Goal: Task Accomplishment & Management: Use online tool/utility

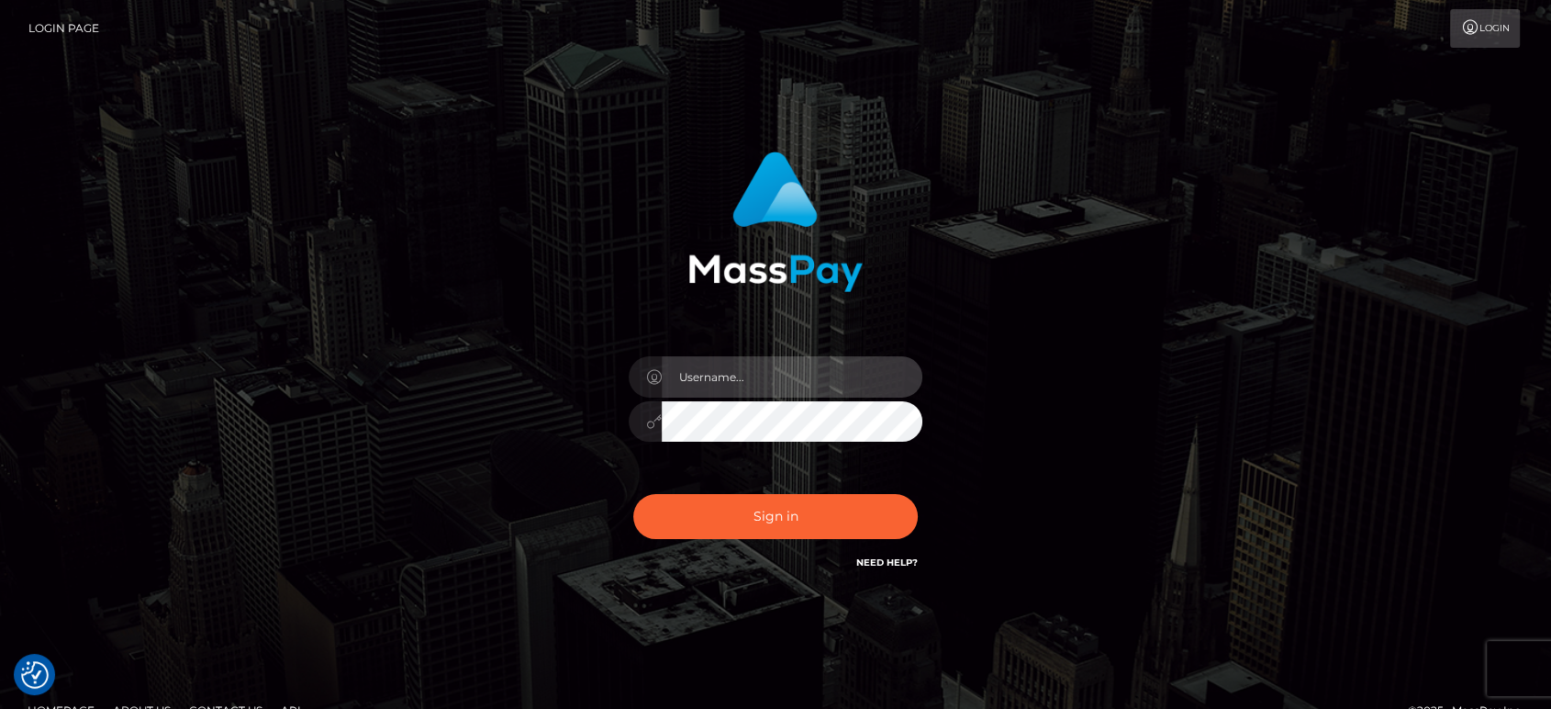
click at [800, 383] on input "text" at bounding box center [792, 376] width 261 height 41
paste input "[PERSON_NAME].B2"
type input "[PERSON_NAME].B2"
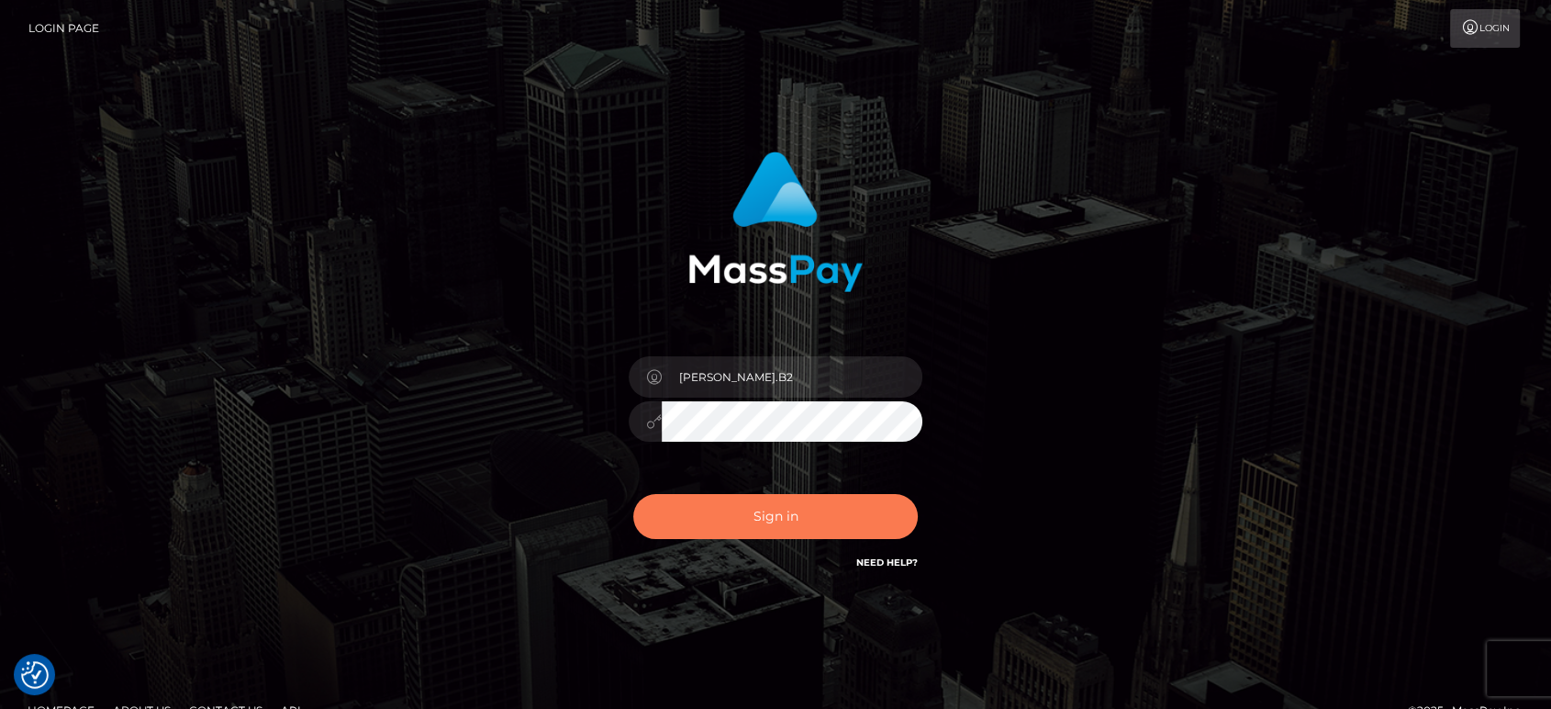
click at [805, 511] on button "Sign in" at bounding box center [775, 516] width 285 height 45
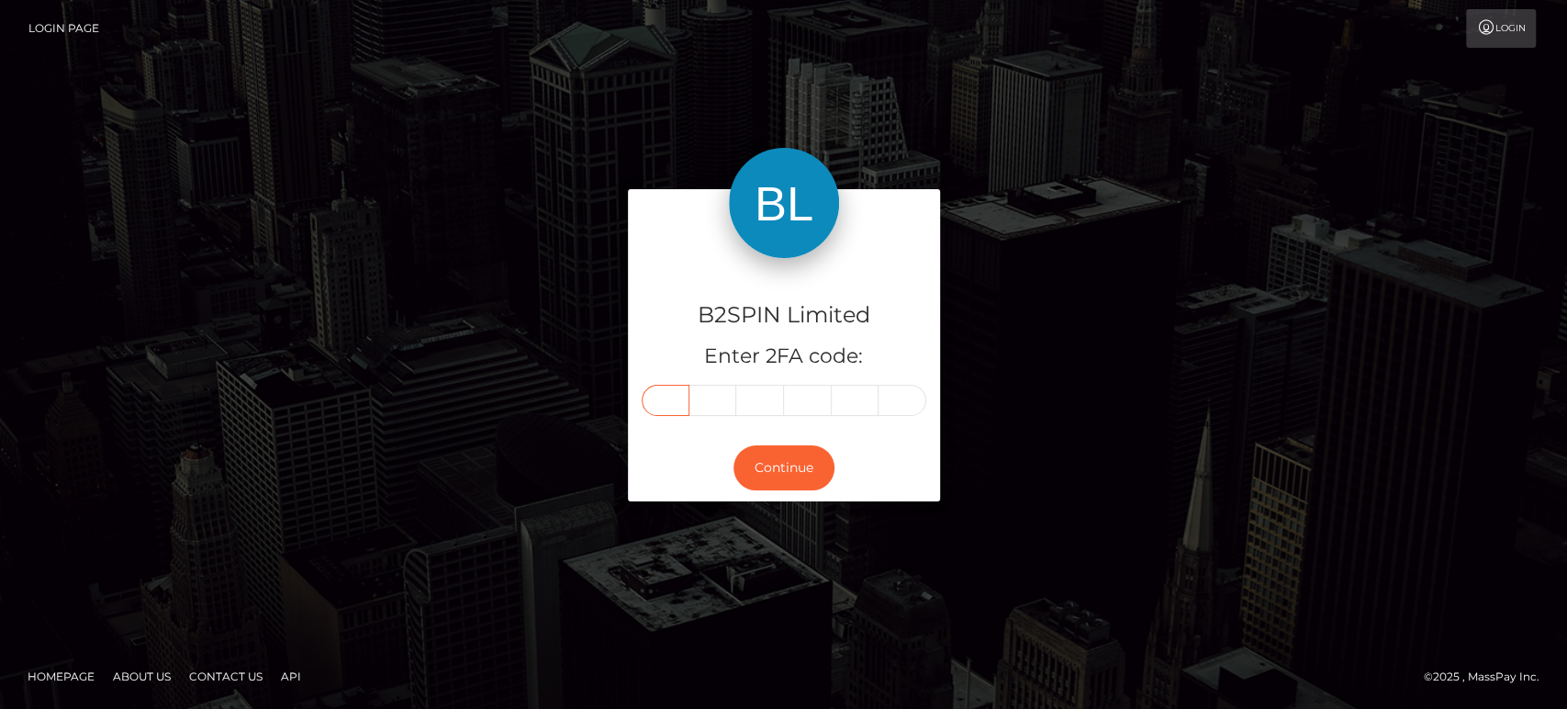
click at [660, 402] on input "text" at bounding box center [666, 400] width 48 height 31
paste input "8"
type input "8"
type input "7"
type input "2"
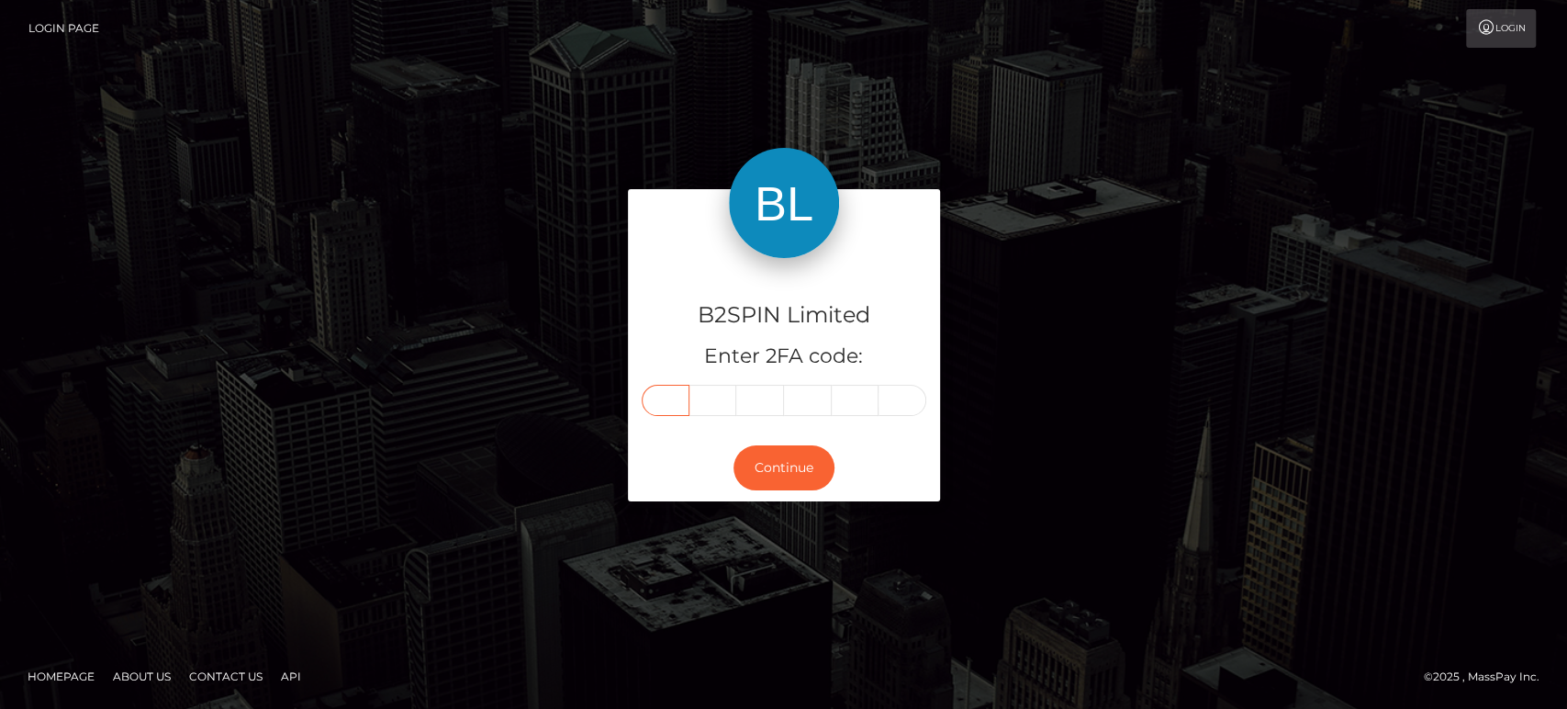
type input "9"
type input "4"
type input "9"
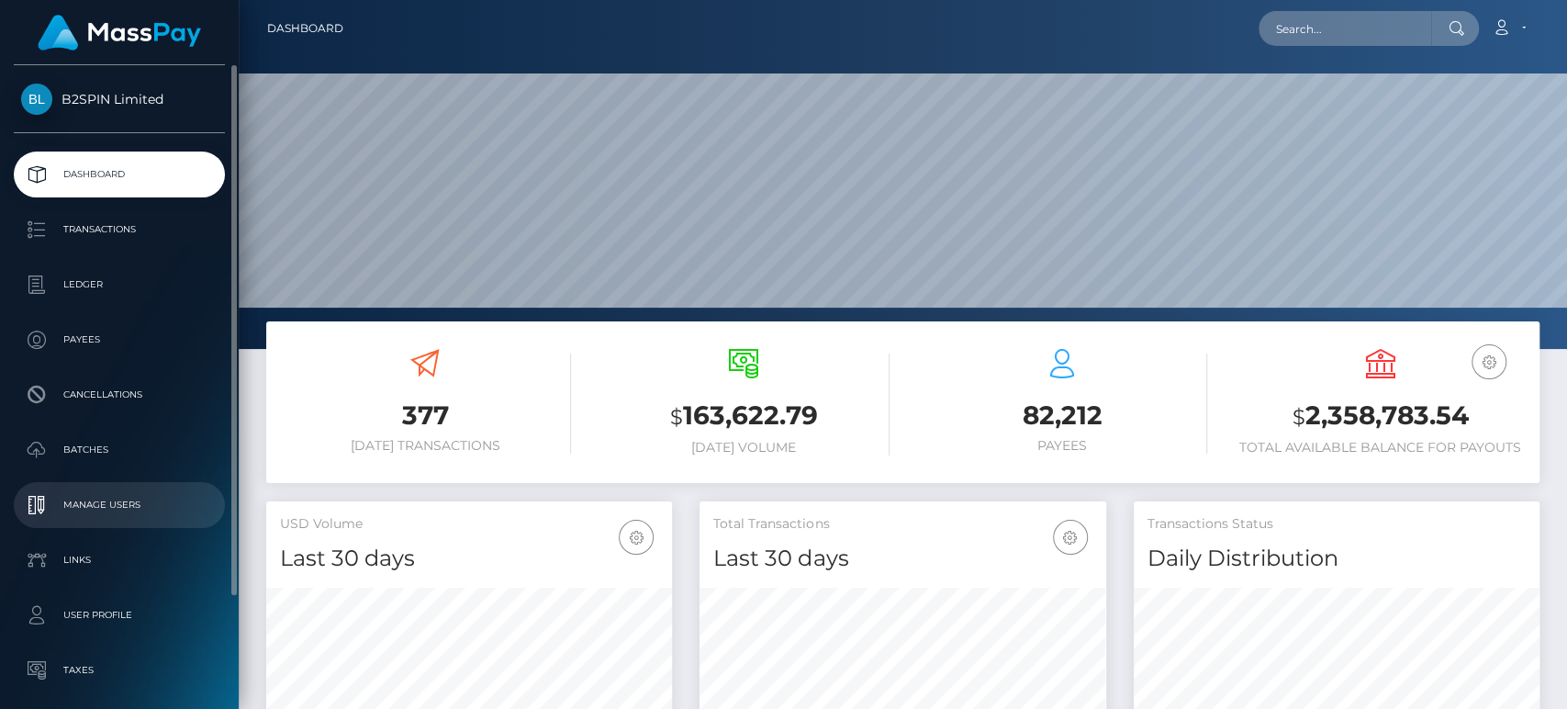
scroll to position [134, 0]
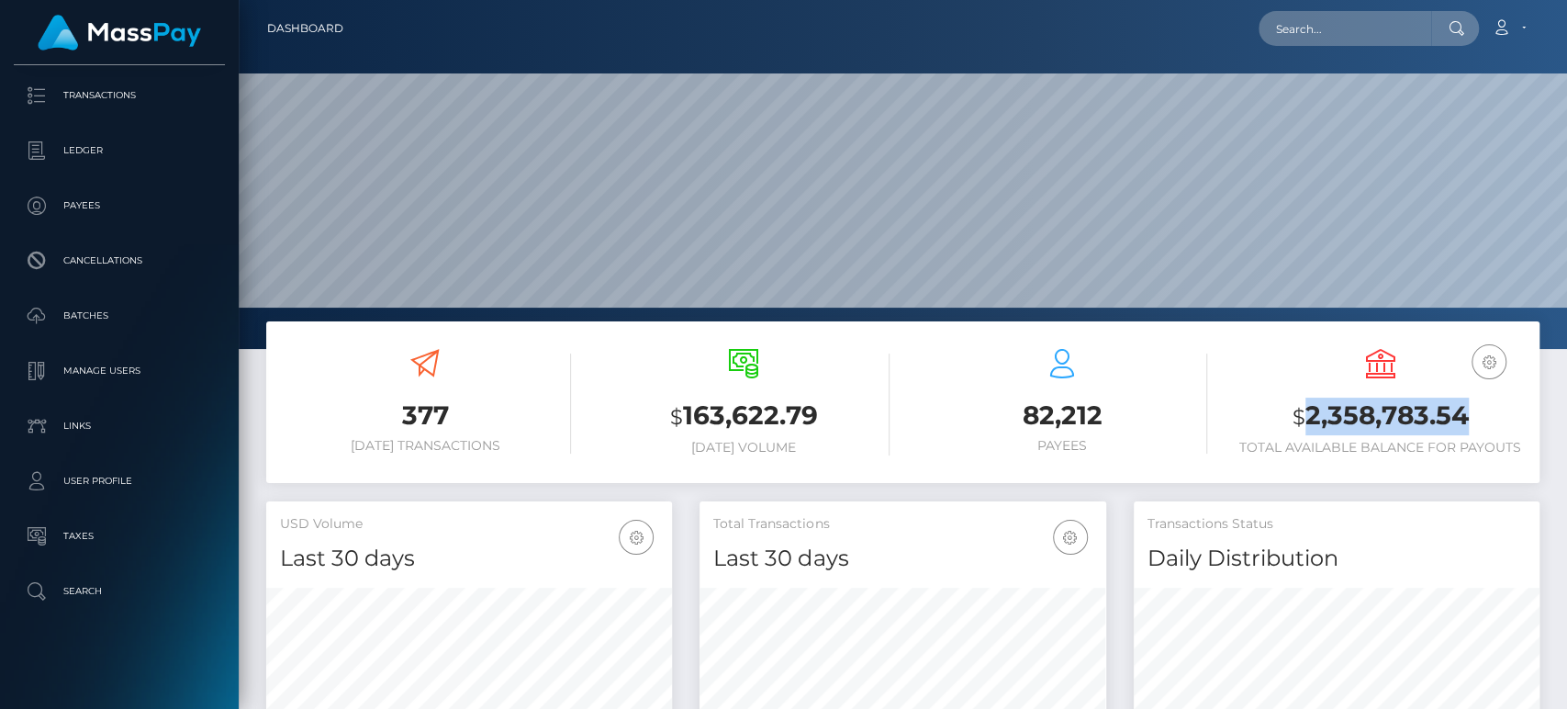
drag, startPoint x: 1301, startPoint y: 426, endPoint x: 1565, endPoint y: 475, distance: 269.0
click at [1466, 431] on h3 "$ 2,358,783.54" at bounding box center [1380, 416] width 291 height 38
copy h3 "2,358,783.54"
